Goal: Find contact information: Find contact information

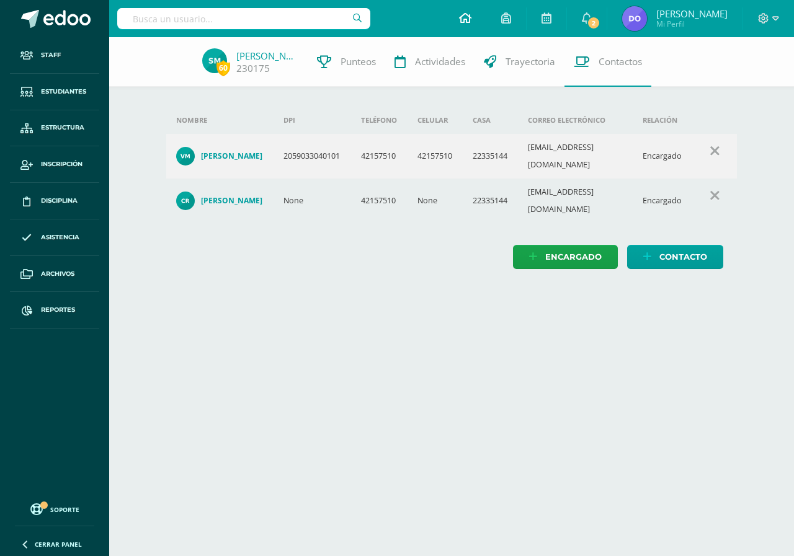
click at [466, 20] on icon at bounding box center [465, 17] width 12 height 11
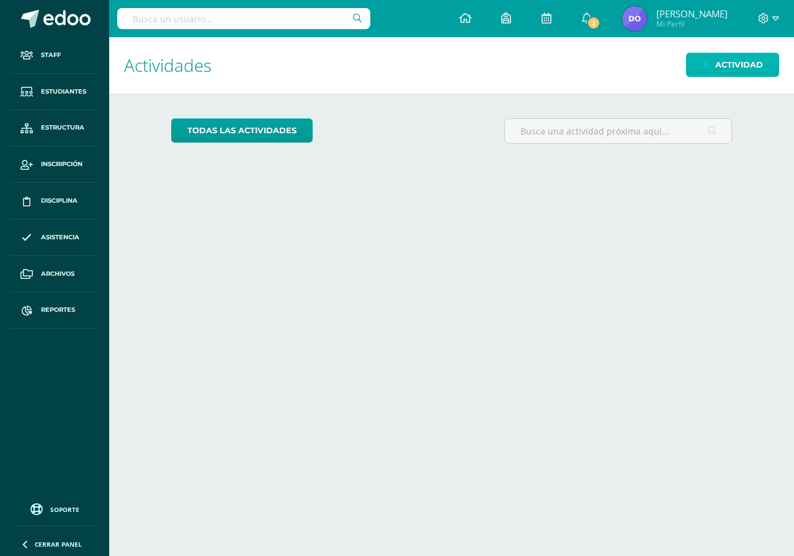
click at [715, 68] on span "Actividad" at bounding box center [739, 64] width 48 height 23
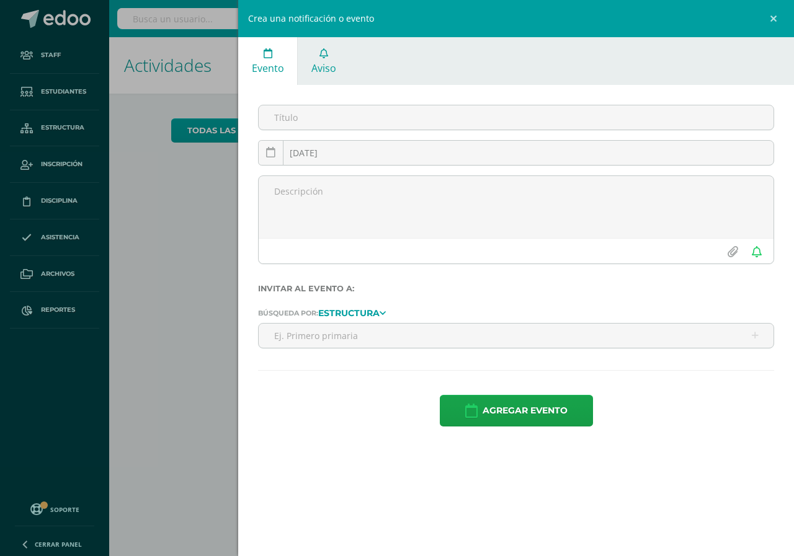
click at [326, 60] on link "Aviso" at bounding box center [323, 61] width 51 height 48
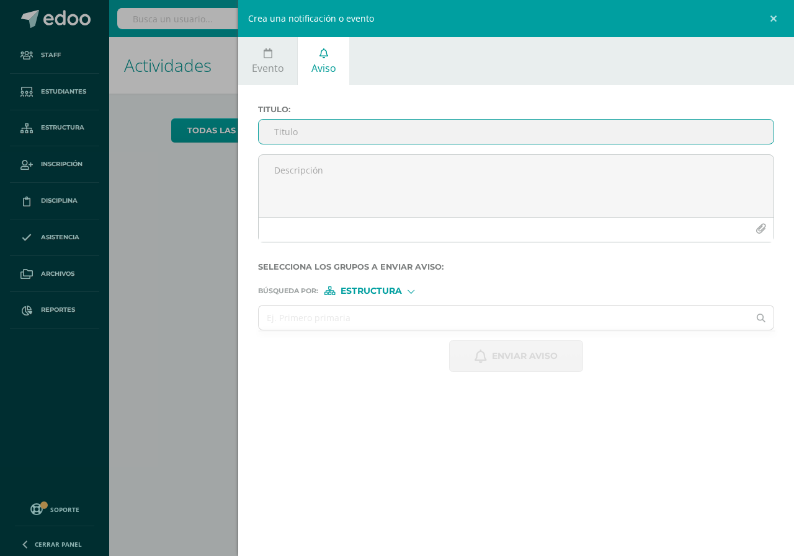
click at [273, 132] on input "Titulo :" at bounding box center [516, 132] width 515 height 24
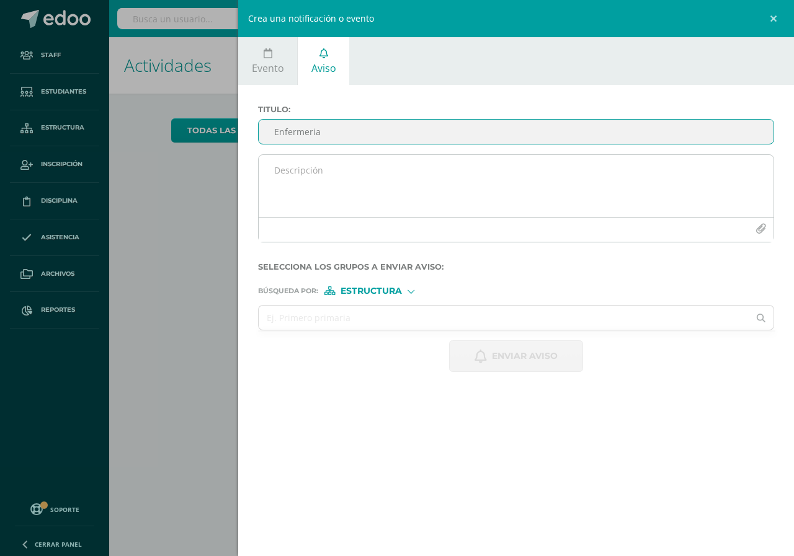
type input "Enfermeria"
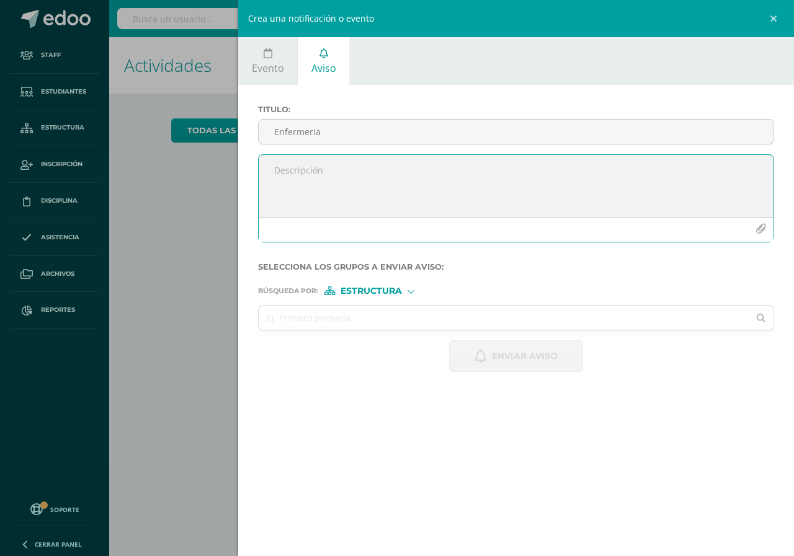
click at [273, 171] on textarea at bounding box center [516, 186] width 515 height 62
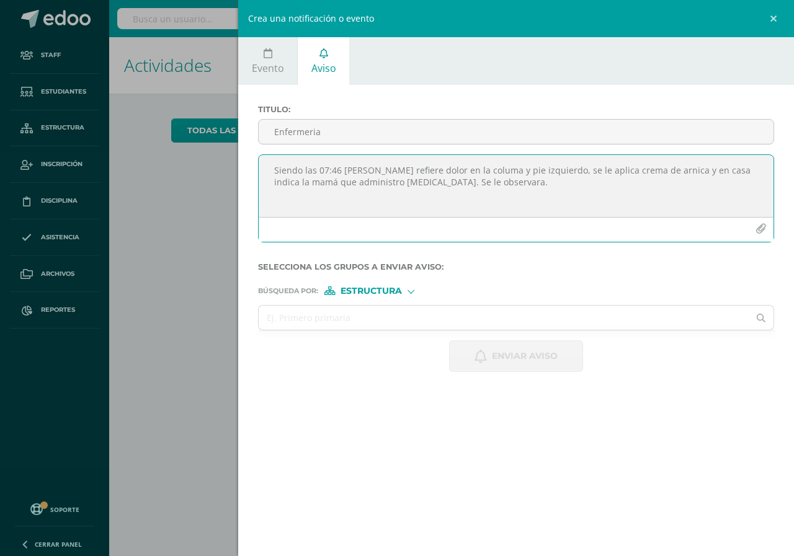
type textarea "Siendo las 07:46 Sebastian Oliva refiere dolor en la columa y pie izquierdo, se…"
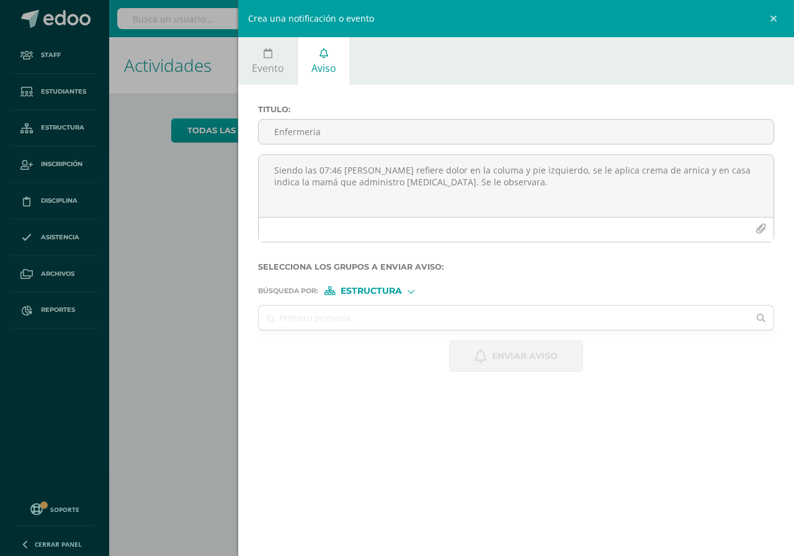
click at [368, 293] on span "Estructura" at bounding box center [370, 291] width 61 height 7
click at [375, 324] on span "Persona" at bounding box center [375, 323] width 45 height 7
click at [284, 314] on input "text" at bounding box center [504, 318] width 490 height 24
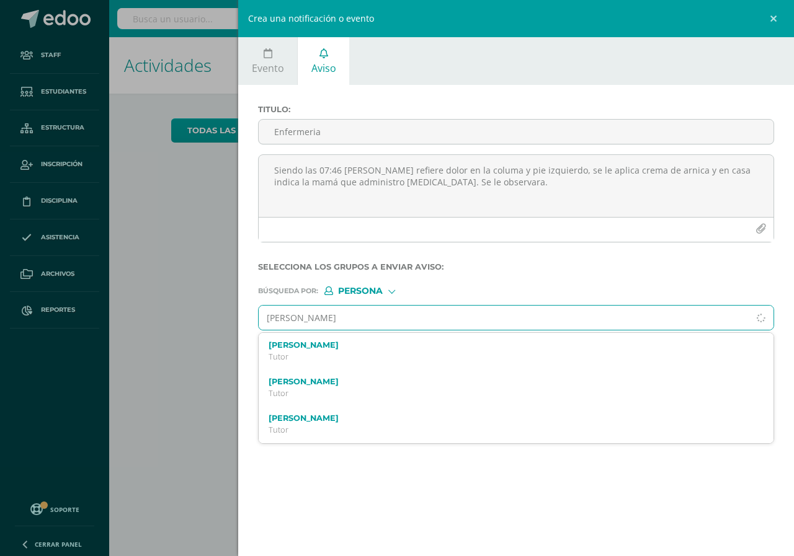
type input "rossana gomez"
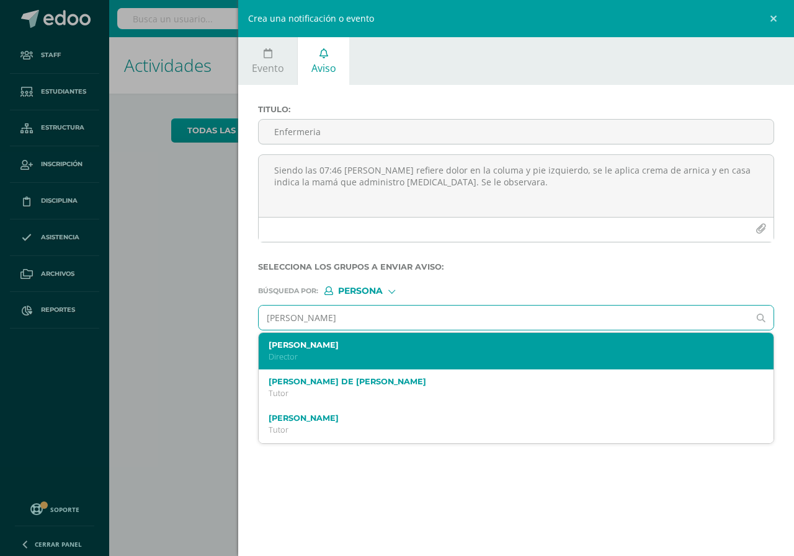
click at [285, 347] on label "[PERSON_NAME]" at bounding box center [505, 344] width 473 height 9
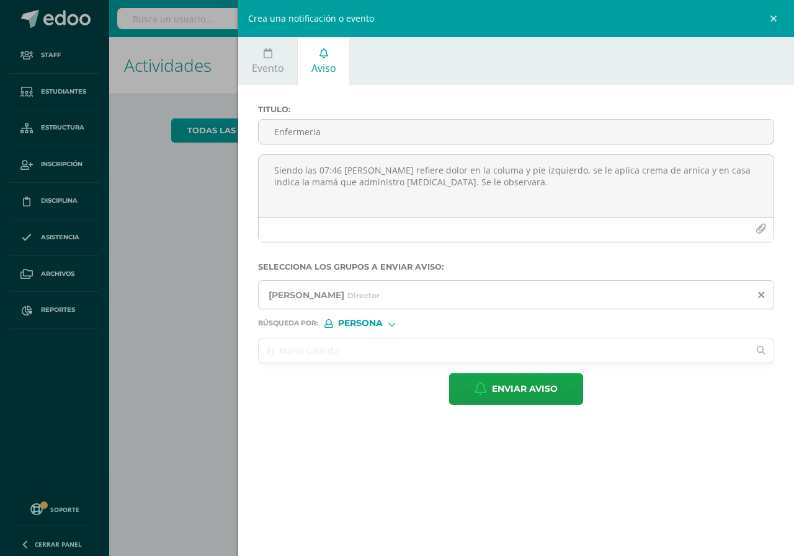
click at [266, 355] on input "text" at bounding box center [504, 351] width 490 height 24
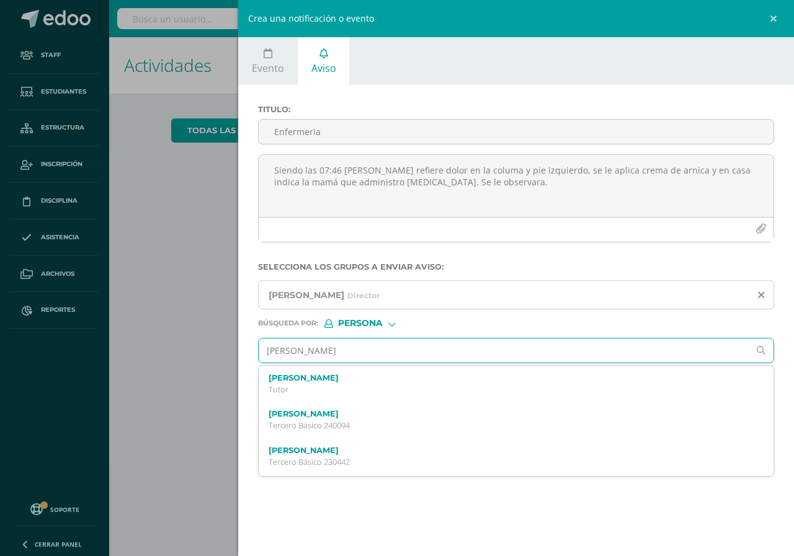
type input "sebastian oliva"
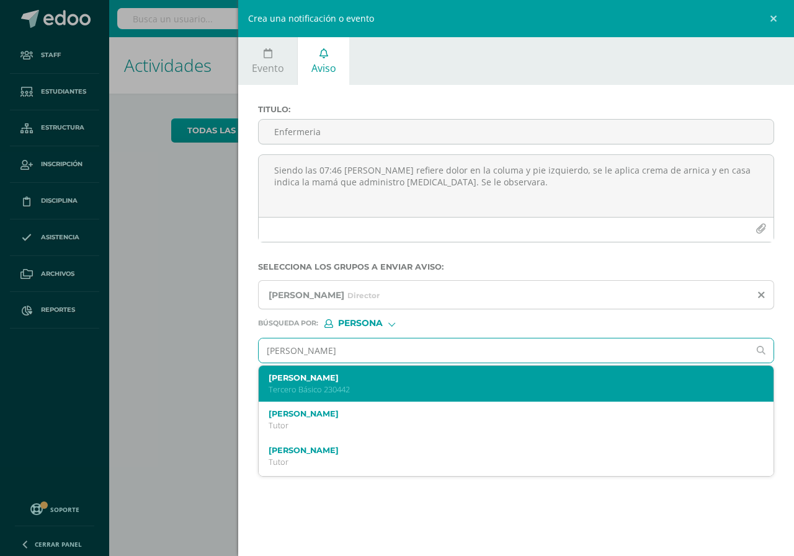
click at [334, 386] on p "Tercero Básico 230442" at bounding box center [505, 389] width 473 height 11
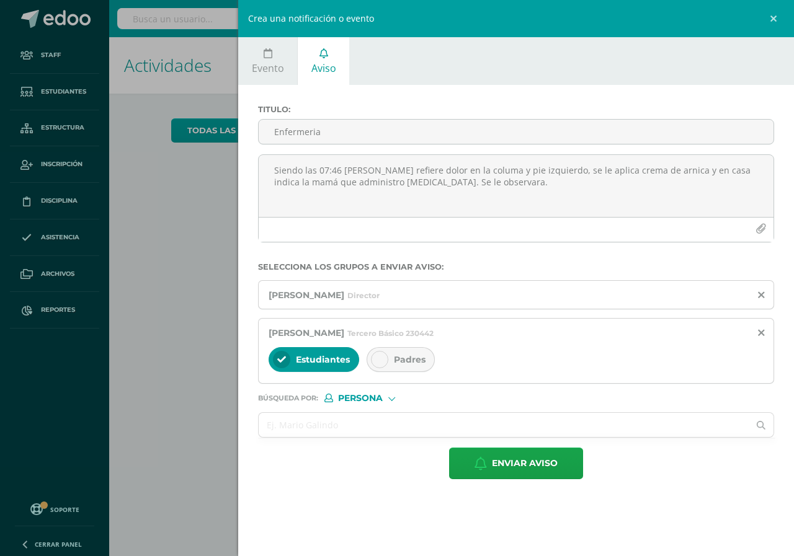
click at [412, 358] on span "Padres" at bounding box center [410, 359] width 32 height 11
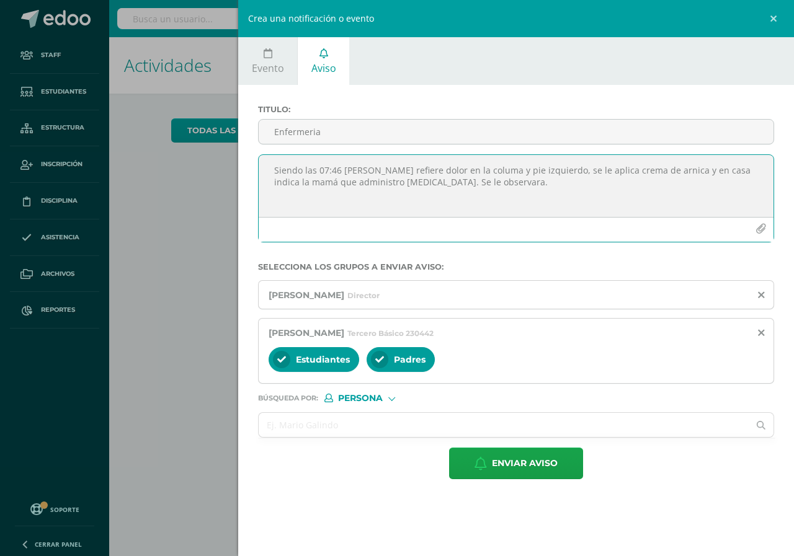
click at [496, 169] on textarea "Siendo las 07:46 Sebastian Oliva refiere dolor en la columa y pie izquierdo, se…" at bounding box center [516, 186] width 515 height 62
click at [505, 171] on textarea "Siendo las 07:46 Sebastian Oliva refiere dolor en la columa y pie izquierdo, se…" at bounding box center [516, 186] width 515 height 62
type textarea "Siendo las 07:46 Sebastian Oliva refiere dolor en la columna y pie izquierdo, s…"
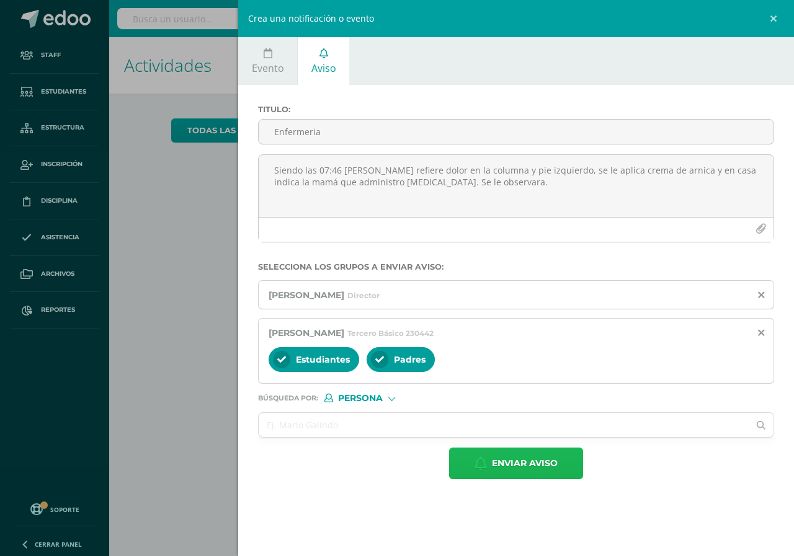
click at [526, 461] on span "Enviar aviso" at bounding box center [525, 463] width 66 height 30
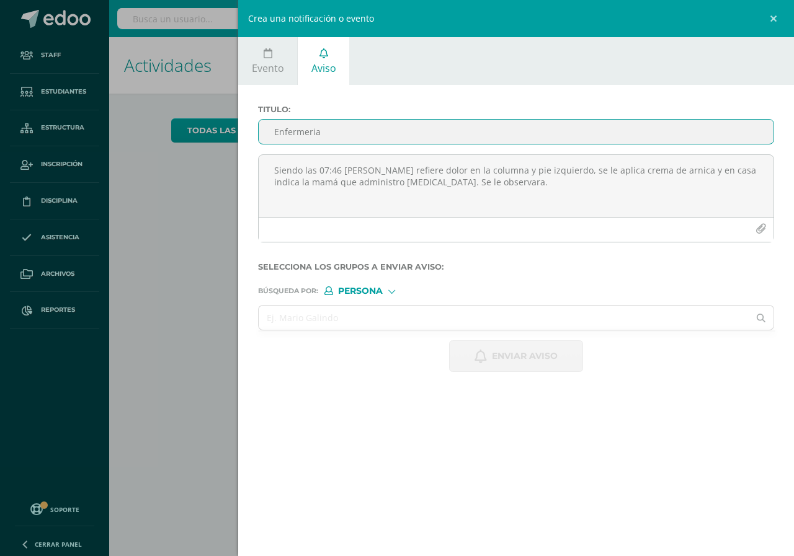
click at [272, 129] on input "Enfermeria" at bounding box center [516, 132] width 515 height 24
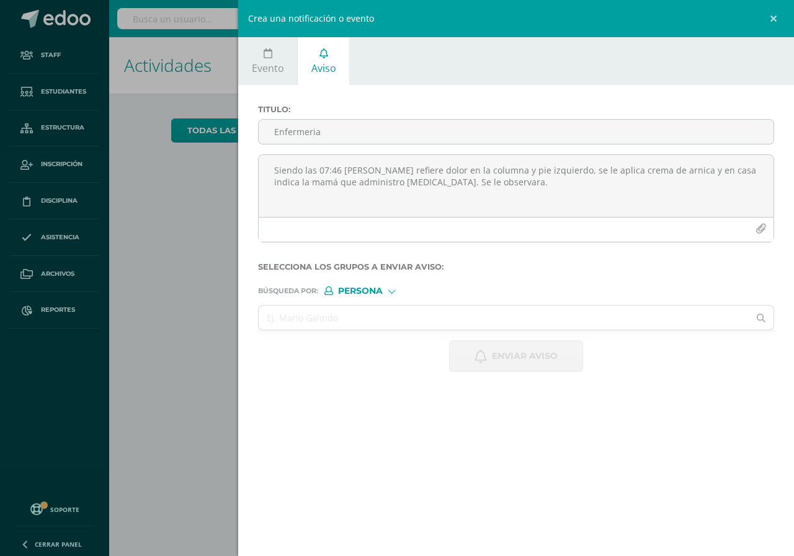
click at [176, 229] on div "Crea una notificación o evento Evento Aviso 2025-08-14 August, 2025 Mo Tu We Th…" at bounding box center [397, 278] width 794 height 556
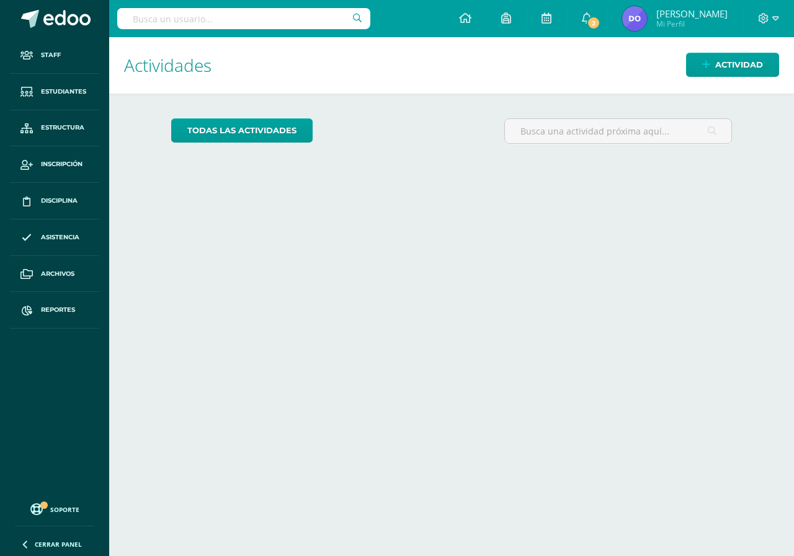
click at [127, 10] on input "text" at bounding box center [243, 18] width 253 height 21
type input "oscar guevara"
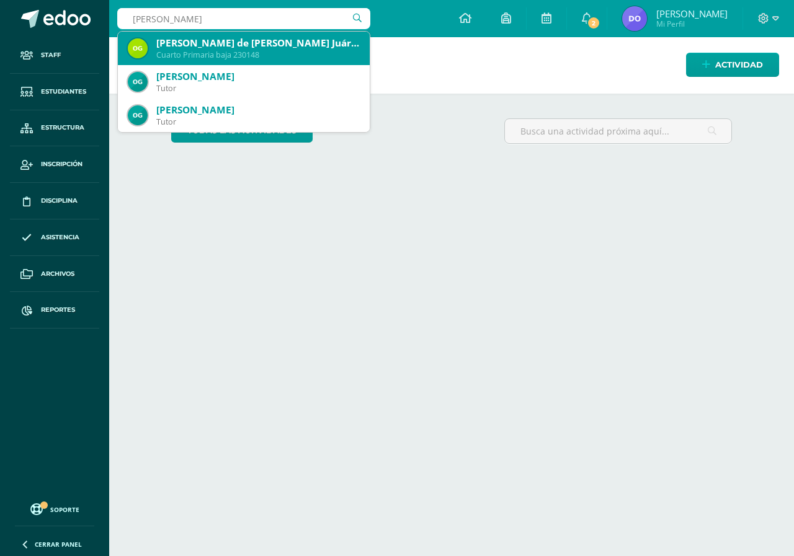
click at [211, 52] on div "Cuarto Primaria baja 230148" at bounding box center [257, 55] width 203 height 11
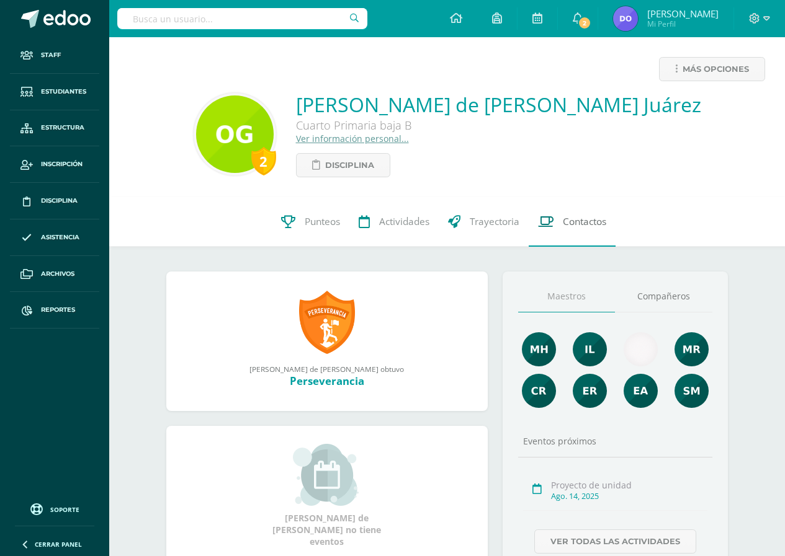
click at [582, 224] on span "Contactos" at bounding box center [583, 221] width 43 height 13
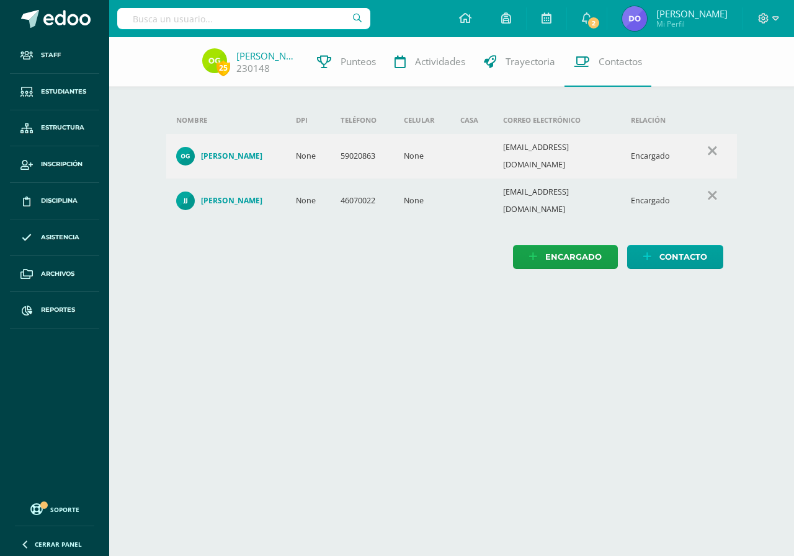
click at [130, 12] on input "text" at bounding box center [243, 18] width 253 height 21
click at [266, 245] on div "Encargado Contacto" at bounding box center [451, 257] width 571 height 24
click at [190, 19] on input "luisa tercero" at bounding box center [243, 18] width 253 height 21
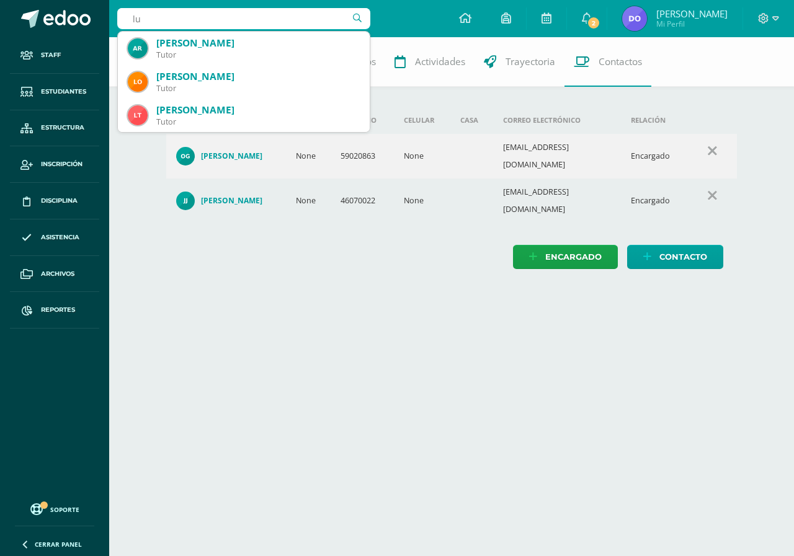
type input "l"
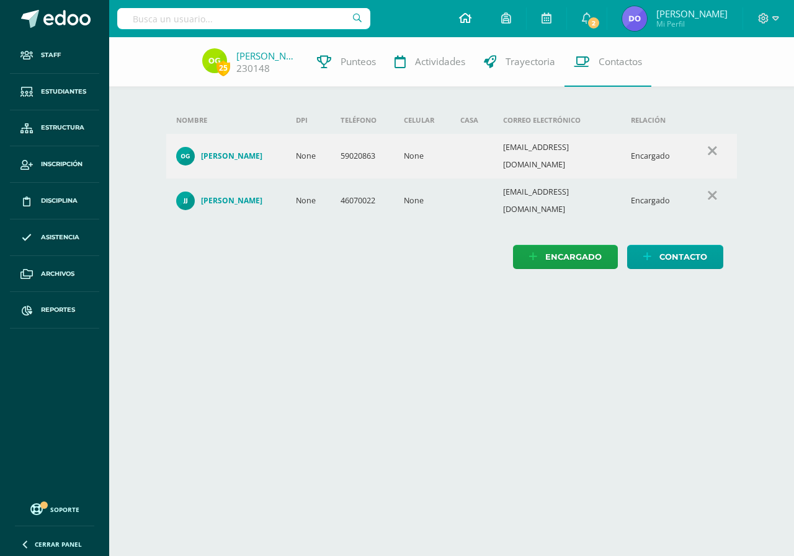
click at [461, 18] on icon at bounding box center [465, 17] width 12 height 11
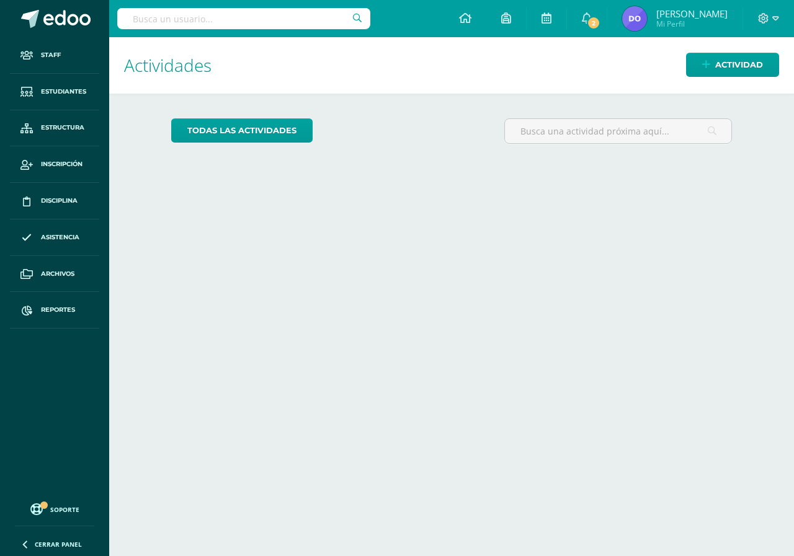
click at [128, 24] on input "text" at bounding box center [243, 18] width 253 height 21
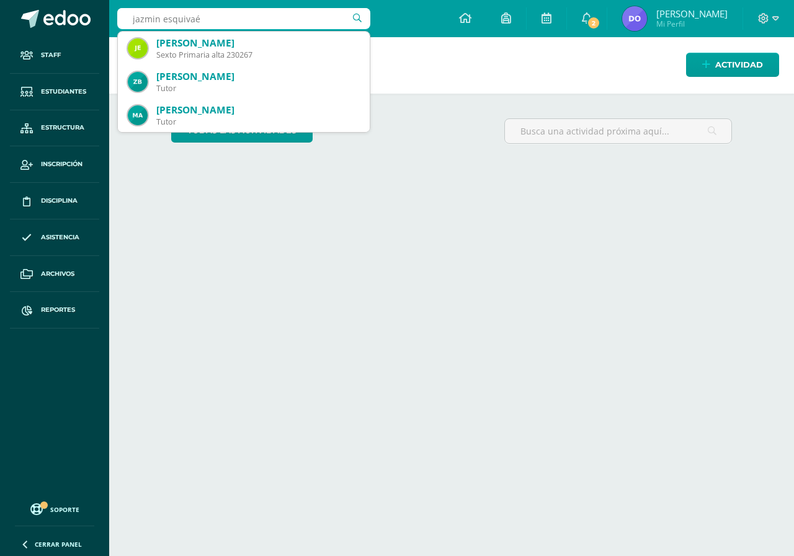
type input "jazmin esquivaél"
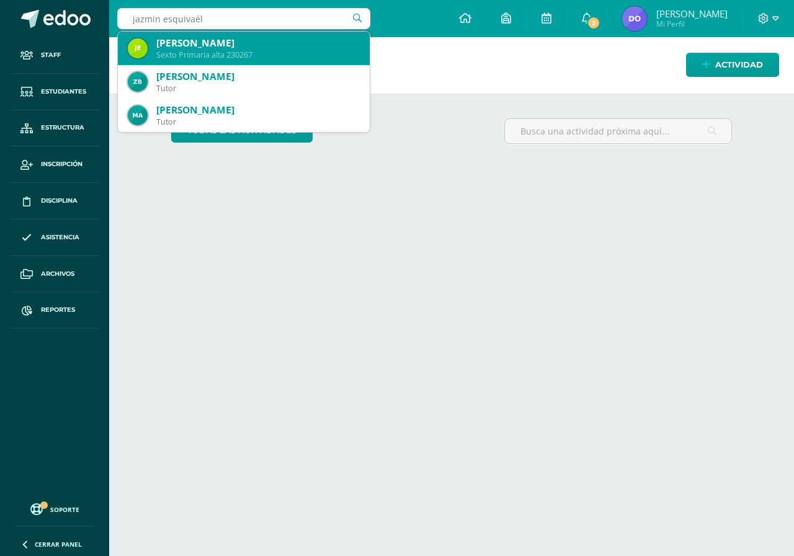
click at [201, 51] on div "Sexto Primaria alta 230267" at bounding box center [257, 55] width 203 height 11
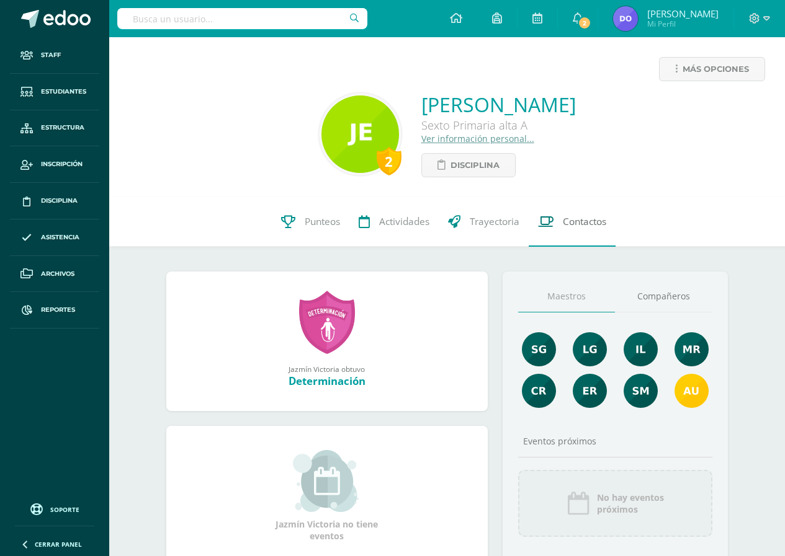
click at [601, 220] on span "Contactos" at bounding box center [583, 221] width 43 height 13
click at [429, 138] on link "Ver información personal..." at bounding box center [477, 139] width 113 height 12
click at [579, 225] on span "Contactos" at bounding box center [583, 221] width 43 height 13
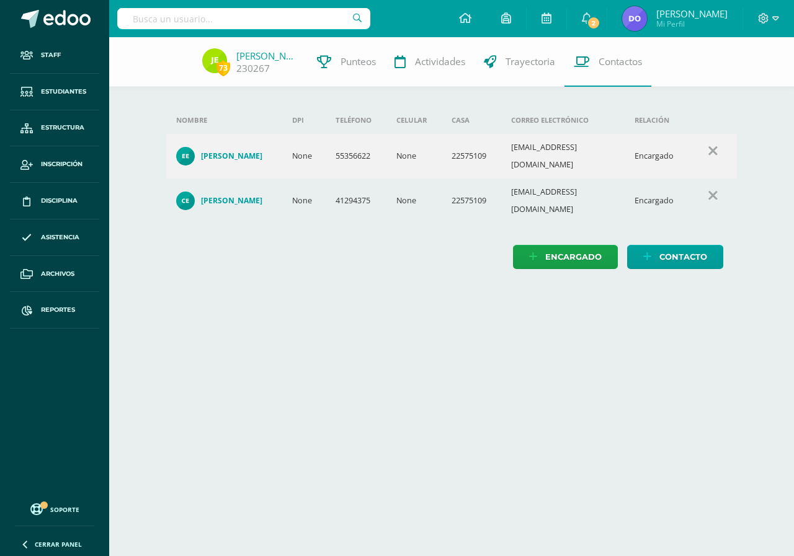
click at [130, 25] on input "text" at bounding box center [243, 18] width 253 height 21
type input "[PERSON_NAME]"
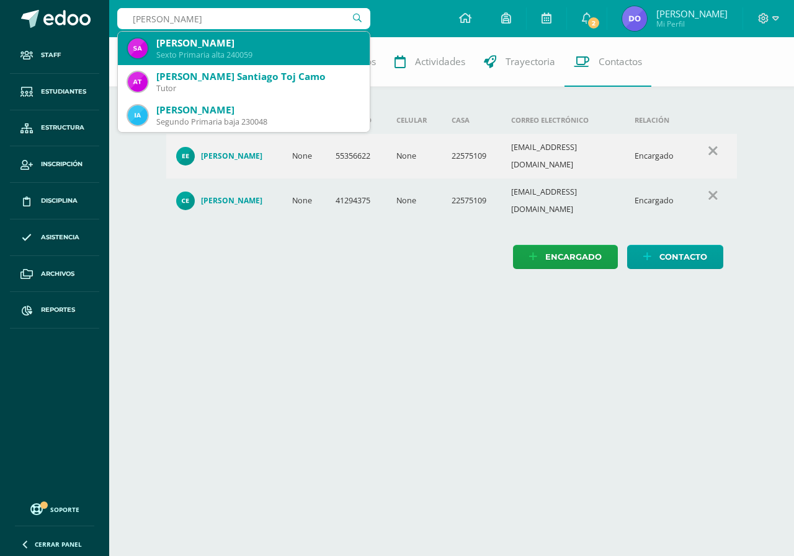
click at [180, 47] on div "[PERSON_NAME]" at bounding box center [257, 43] width 203 height 13
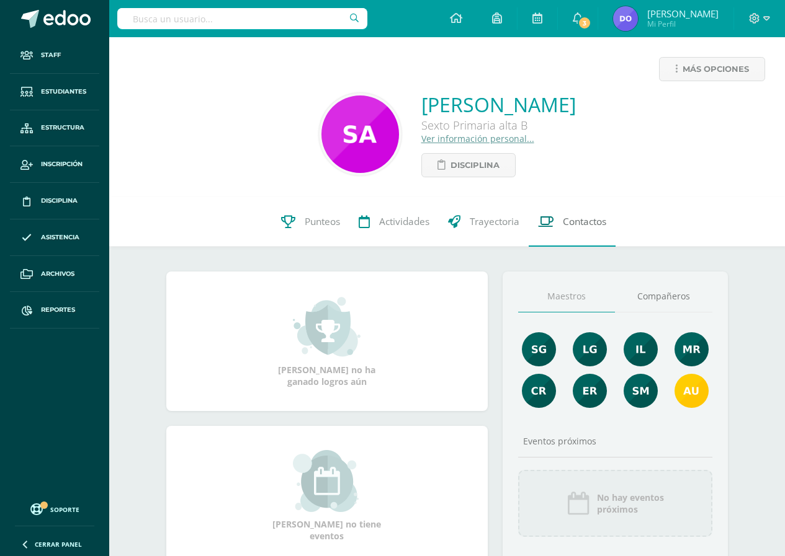
click at [582, 224] on span "Contactos" at bounding box center [583, 221] width 43 height 13
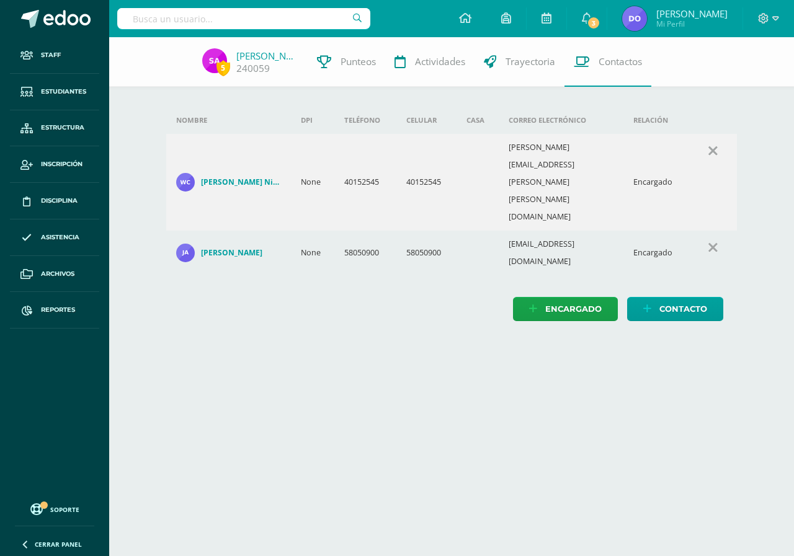
click at [431, 166] on td "40152545" at bounding box center [426, 182] width 60 height 97
click at [134, 17] on input "text" at bounding box center [243, 18] width 253 height 21
type input "s"
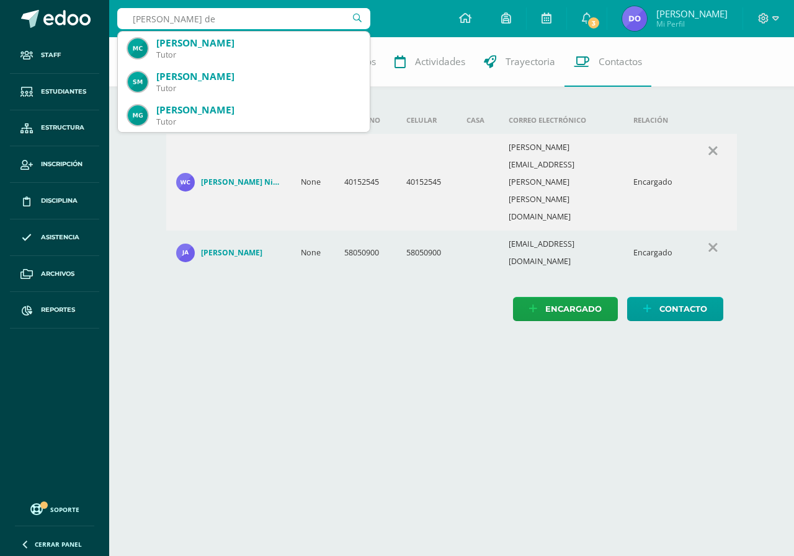
type input "[PERSON_NAME] del"
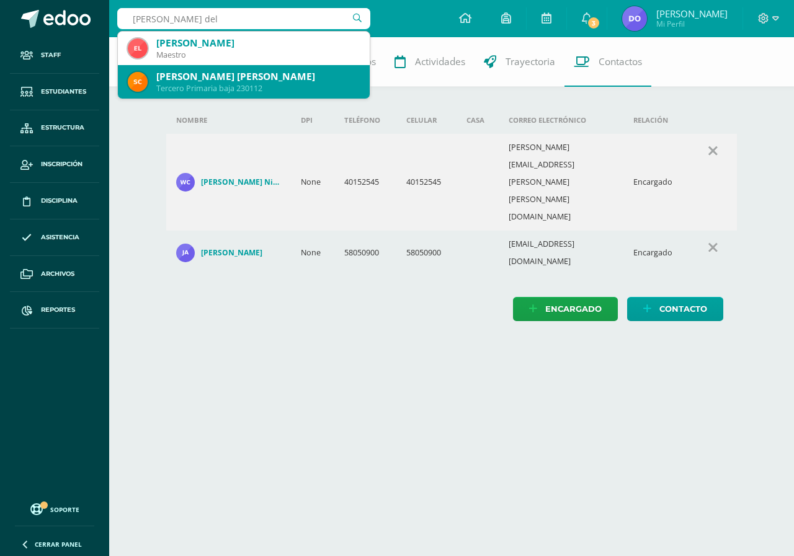
click at [220, 80] on div "[PERSON_NAME] [PERSON_NAME]" at bounding box center [257, 76] width 203 height 13
